Goal: Find specific page/section: Find specific page/section

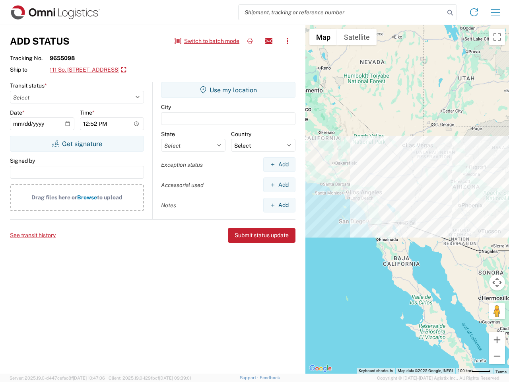
click at [342, 12] on input "search" at bounding box center [342, 12] width 206 height 15
click at [450, 13] on icon at bounding box center [450, 12] width 11 height 11
click at [474, 12] on icon at bounding box center [474, 12] width 13 height 13
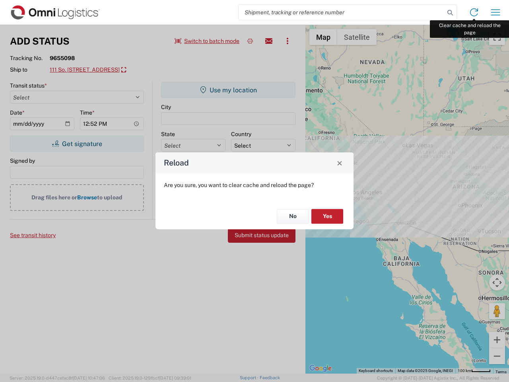
click at [496, 12] on div "Reload Are you sure, you want to clear cache and reload the page? No Yes" at bounding box center [254, 191] width 509 height 382
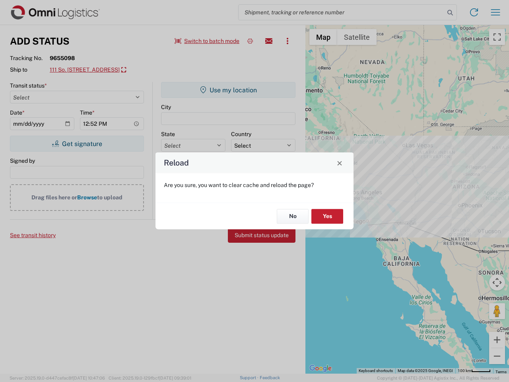
click at [207, 41] on div "Reload Are you sure, you want to clear cache and reload the page? No Yes" at bounding box center [254, 191] width 509 height 382
click at [250, 41] on div "Reload Are you sure, you want to clear cache and reload the page? No Yes" at bounding box center [254, 191] width 509 height 382
click at [269, 41] on div "Reload Are you sure, you want to clear cache and reload the page? No Yes" at bounding box center [254, 191] width 509 height 382
click at [288, 41] on div "Reload Are you sure, you want to clear cache and reload the page? No Yes" at bounding box center [254, 191] width 509 height 382
click at [102, 70] on div "Reload Are you sure, you want to clear cache and reload the page? No Yes" at bounding box center [254, 191] width 509 height 382
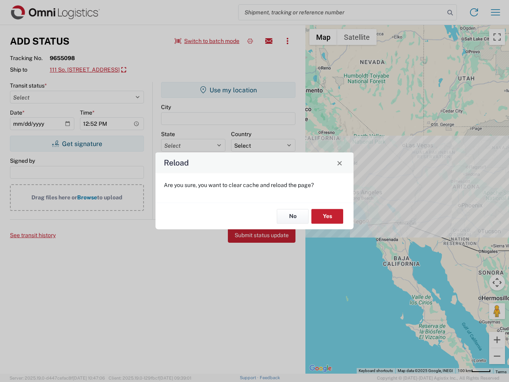
click at [77, 144] on div "Reload Are you sure, you want to clear cache and reload the page? No Yes" at bounding box center [254, 191] width 509 height 382
